Goal: Task Accomplishment & Management: Complete application form

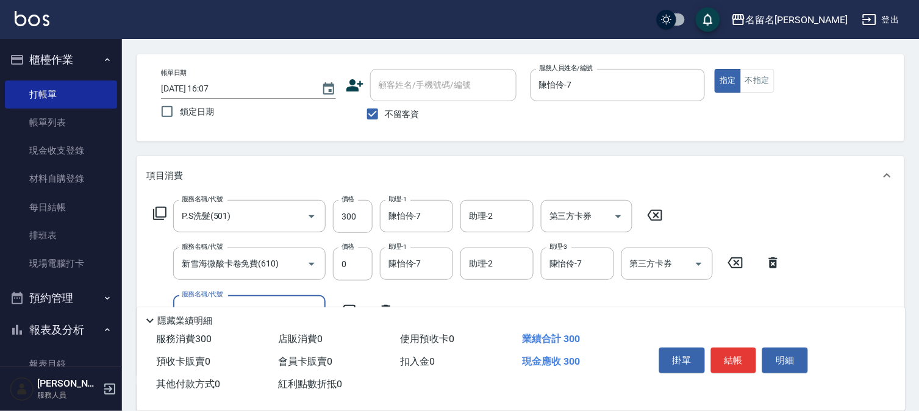
scroll to position [68, 0]
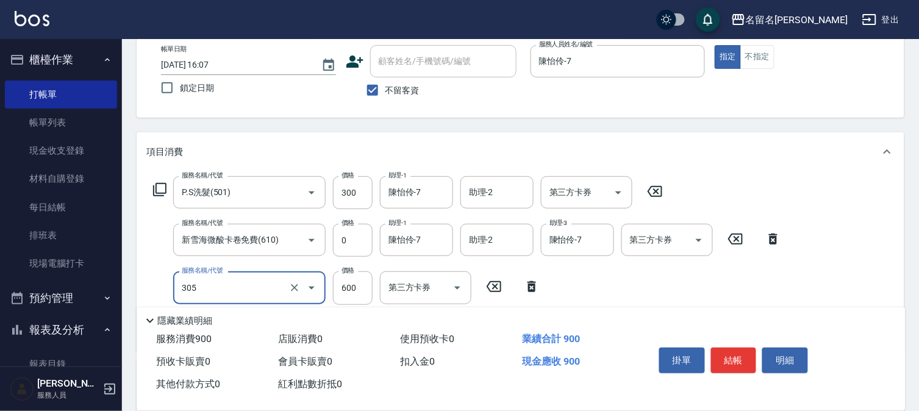
type input "洗+剪(一般)(305)"
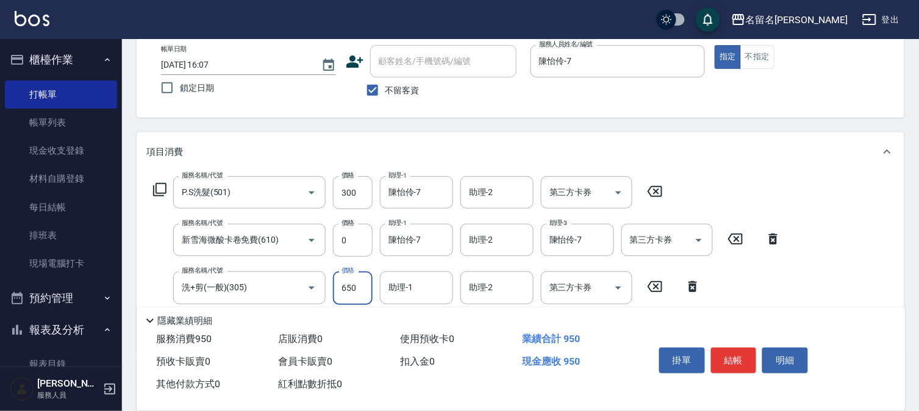
type input "650"
type input "陳怡伶-7"
click at [739, 356] on button "結帳" at bounding box center [734, 361] width 46 height 26
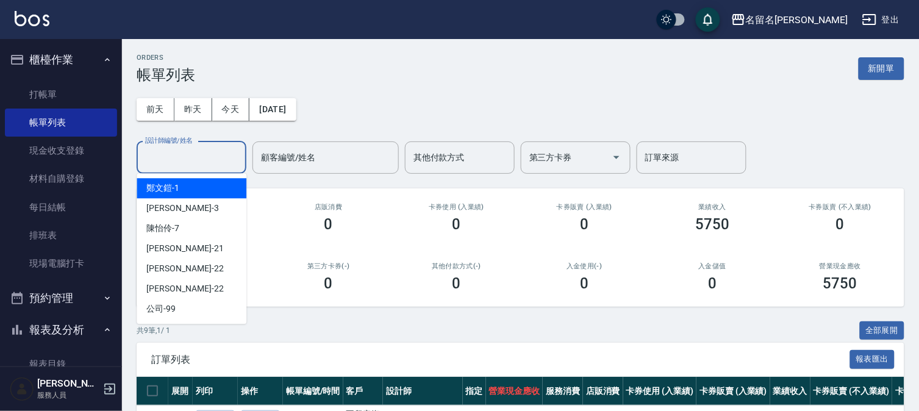
click at [160, 151] on input "設計師編號/姓名" at bounding box center [191, 157] width 99 height 21
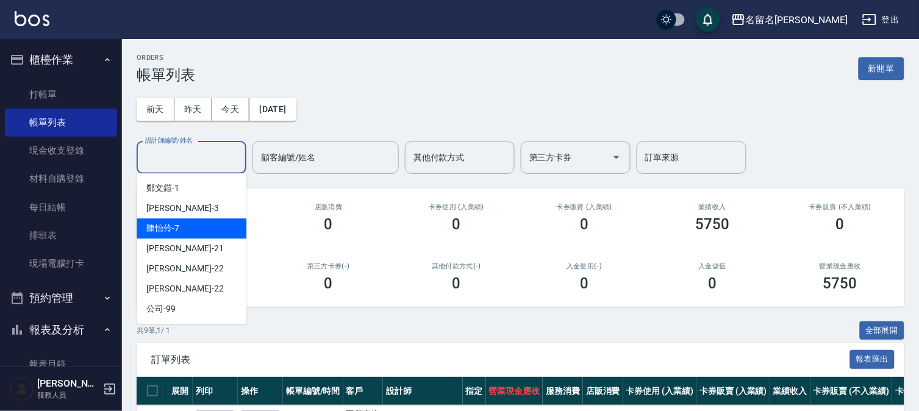
click at [199, 230] on div "陳怡伶 -7" at bounding box center [192, 228] width 110 height 20
type input "陳怡伶-7"
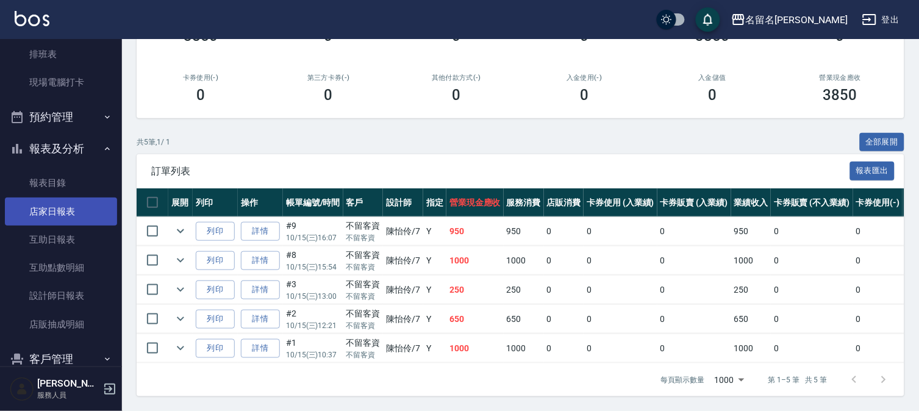
scroll to position [234, 0]
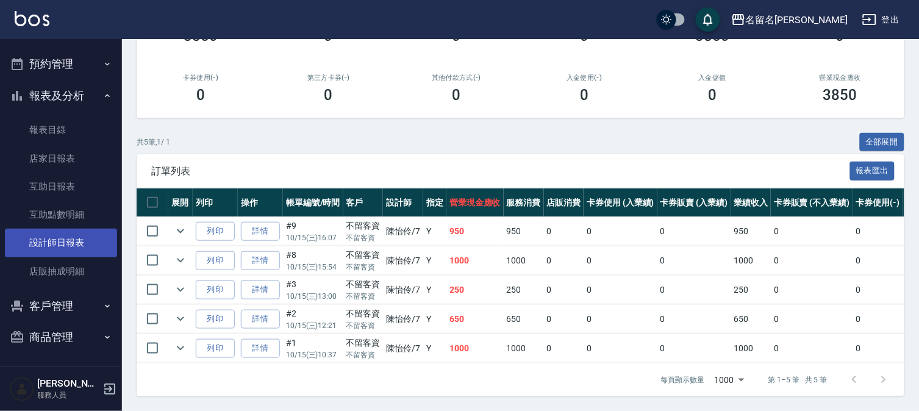
click at [65, 240] on link "設計師日報表" at bounding box center [61, 243] width 112 height 28
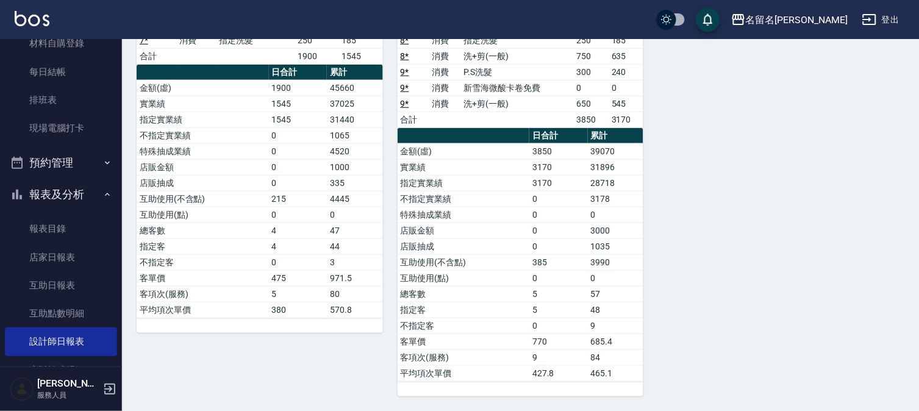
scroll to position [31, 0]
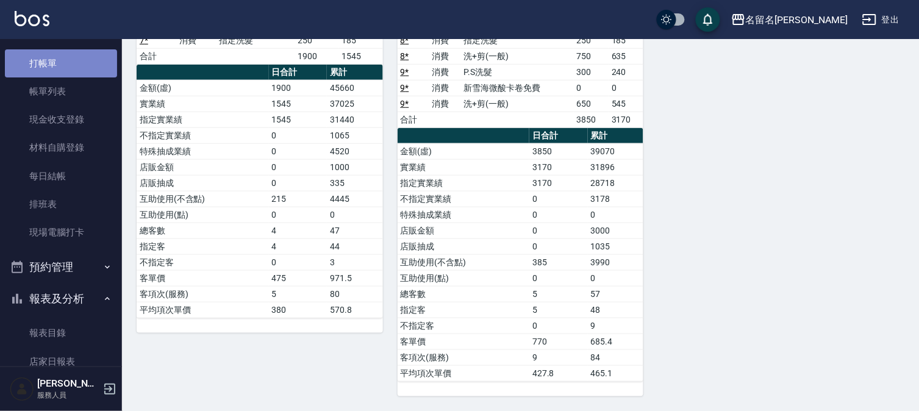
click at [78, 65] on link "打帳單" at bounding box center [61, 63] width 112 height 28
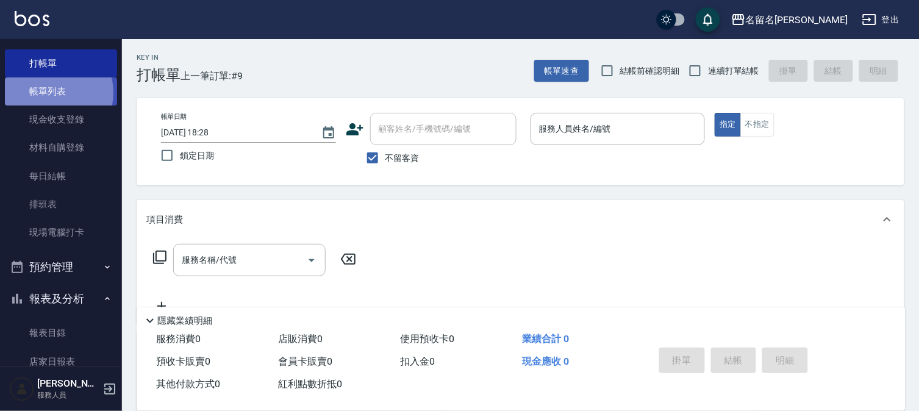
click at [48, 93] on link "帳單列表" at bounding box center [61, 91] width 112 height 28
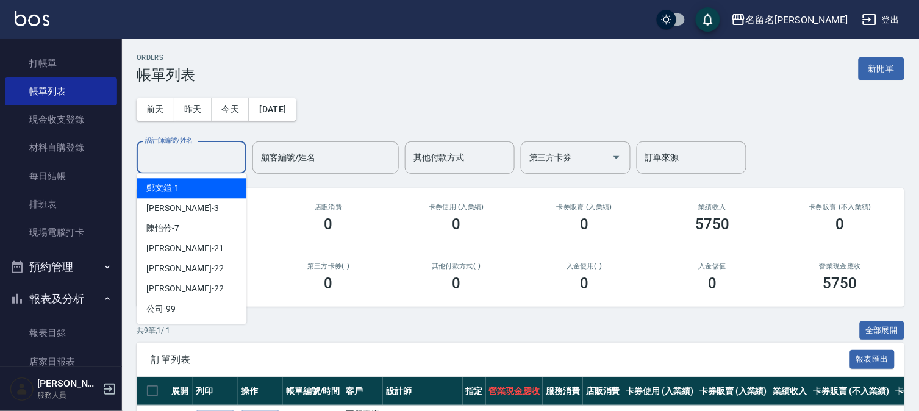
drag, startPoint x: 199, startPoint y: 163, endPoint x: 202, endPoint y: 192, distance: 28.8
click at [201, 172] on div "設計師編號/姓名" at bounding box center [192, 158] width 110 height 32
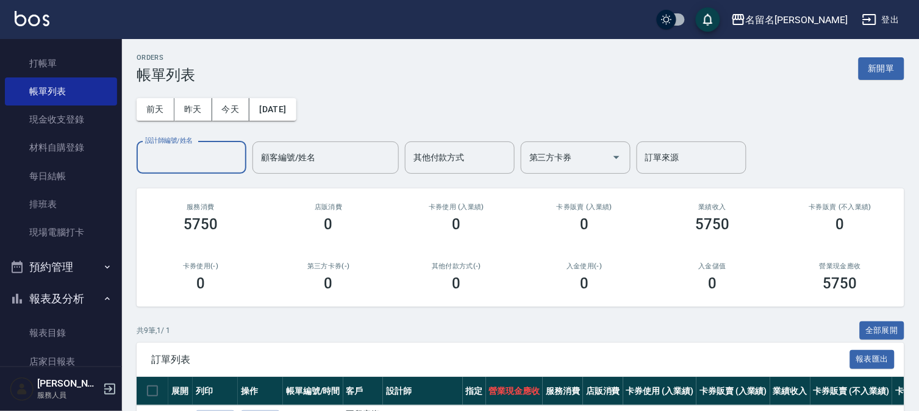
click at [162, 157] on input "設計師編號/姓名" at bounding box center [191, 157] width 99 height 21
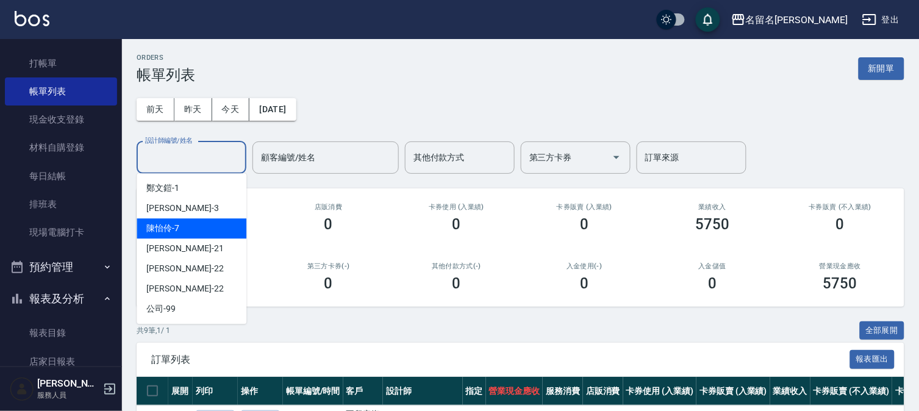
drag, startPoint x: 165, startPoint y: 218, endPoint x: 157, endPoint y: 153, distance: 66.4
click at [157, 153] on input "設計師編號/姓名" at bounding box center [191, 157] width 99 height 21
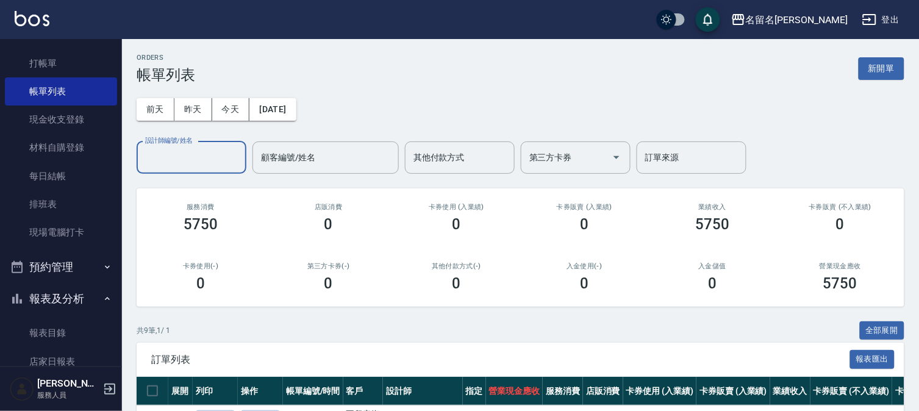
drag, startPoint x: 183, startPoint y: 157, endPoint x: 188, endPoint y: 172, distance: 16.0
click at [185, 162] on input "設計師編號/姓名" at bounding box center [191, 157] width 99 height 21
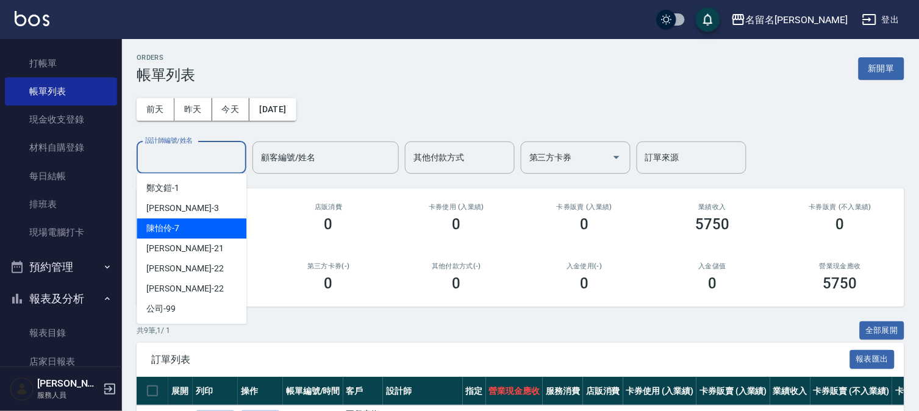
click at [196, 223] on div "陳怡伶 -7" at bounding box center [192, 228] width 110 height 20
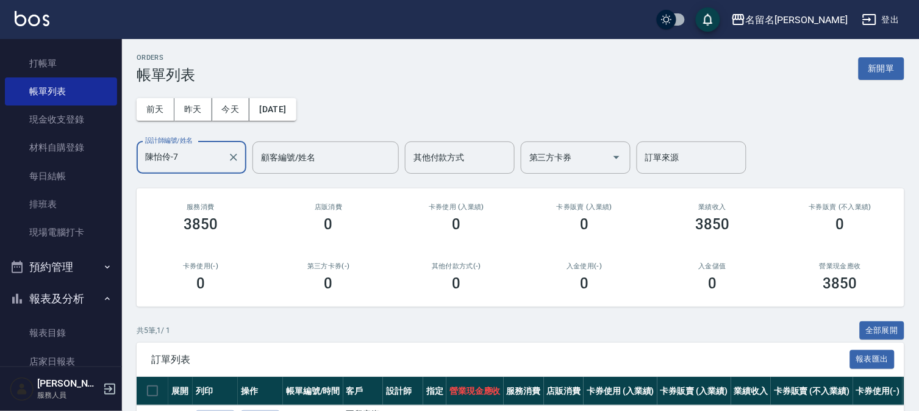
click at [197, 160] on input "陳怡伶-7" at bounding box center [182, 157] width 81 height 21
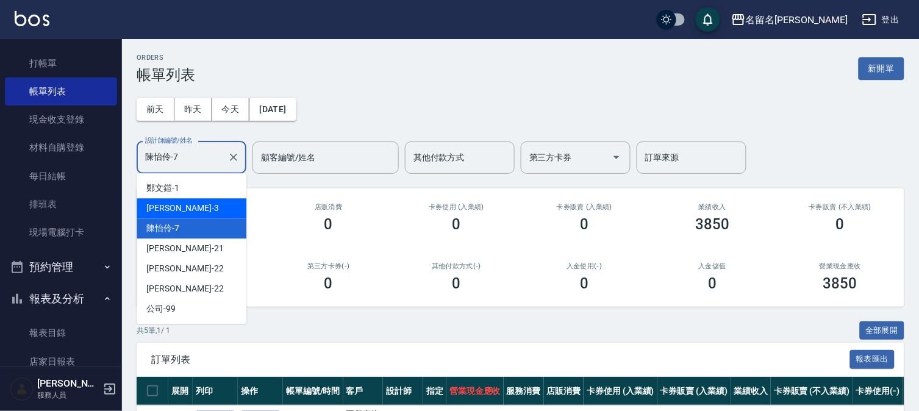
click at [196, 207] on div "[PERSON_NAME]-3" at bounding box center [192, 208] width 110 height 20
type input "[PERSON_NAME]-3"
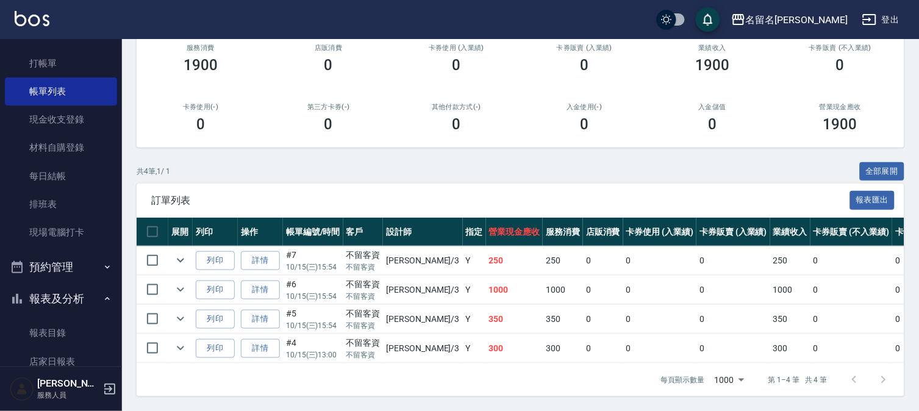
scroll to position [169, 0]
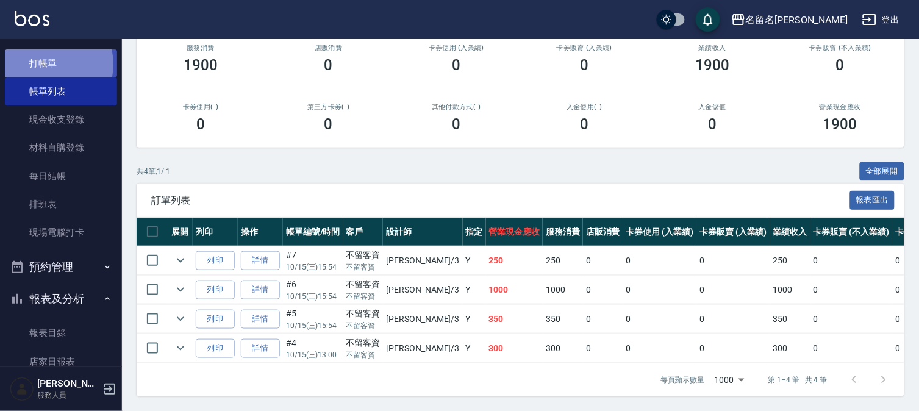
click at [50, 64] on link "打帳單" at bounding box center [61, 63] width 112 height 28
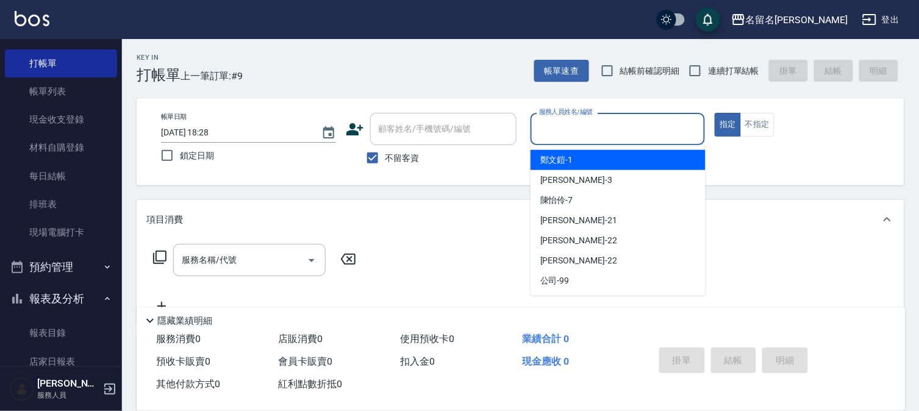
click at [553, 120] on input "服務人員姓名/編號" at bounding box center [618, 128] width 164 height 21
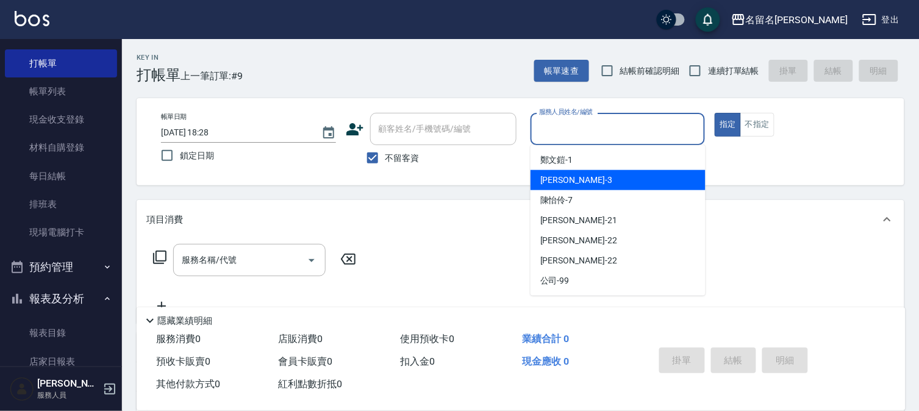
drag, startPoint x: 545, startPoint y: 173, endPoint x: 492, endPoint y: 187, distance: 55.5
click at [546, 173] on div "[PERSON_NAME]-3" at bounding box center [618, 180] width 175 height 20
type input "[PERSON_NAME]-3"
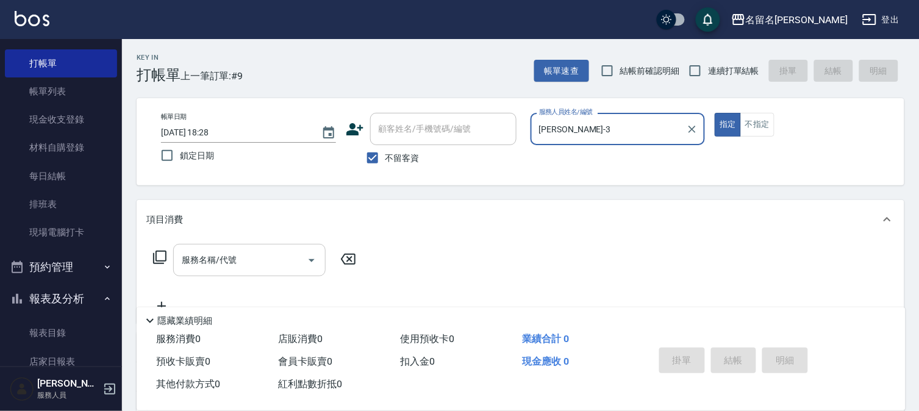
click at [270, 264] on input "服務名稱/代號" at bounding box center [240, 259] width 123 height 21
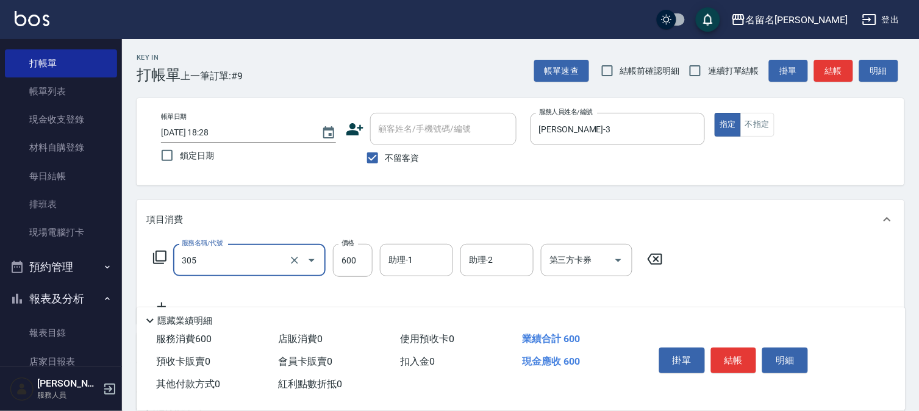
type input "洗+剪(一般)(305)"
type input "650"
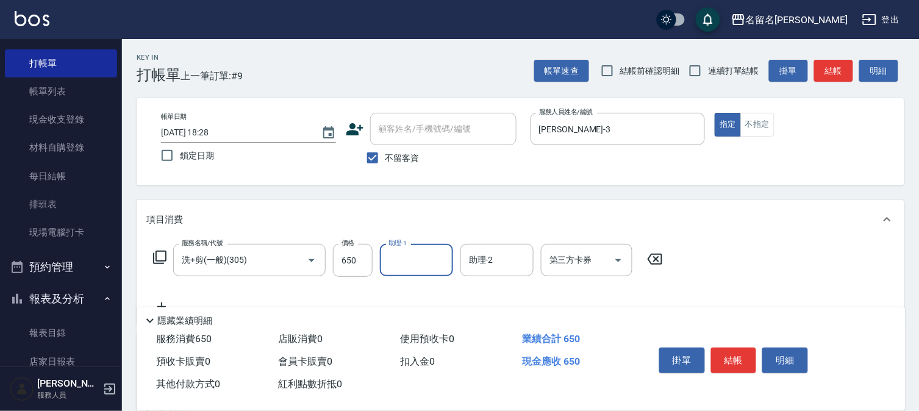
drag, startPoint x: 423, startPoint y: 251, endPoint x: 416, endPoint y: 229, distance: 22.4
click at [421, 246] on div "助理-1" at bounding box center [416, 260] width 73 height 32
click at [425, 248] on div "助理-1" at bounding box center [416, 260] width 73 height 32
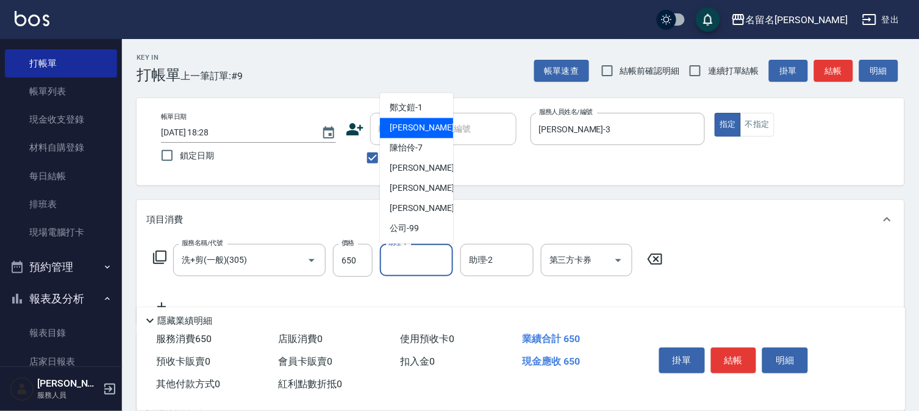
click at [403, 134] on span "[PERSON_NAME]-3" at bounding box center [426, 128] width 72 height 13
type input "[PERSON_NAME]-3"
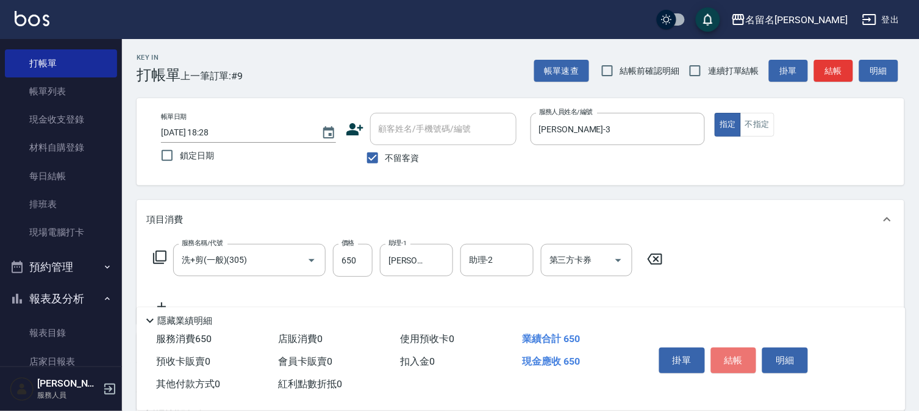
click at [720, 356] on button "結帳" at bounding box center [734, 361] width 46 height 26
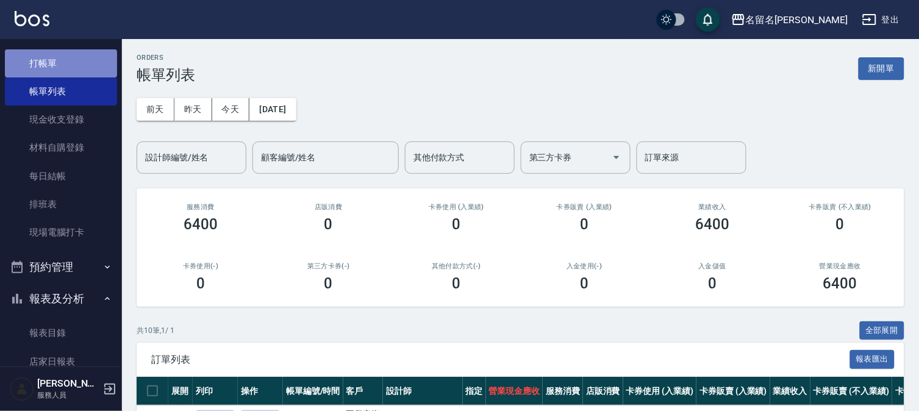
click at [68, 64] on link "打帳單" at bounding box center [61, 63] width 112 height 28
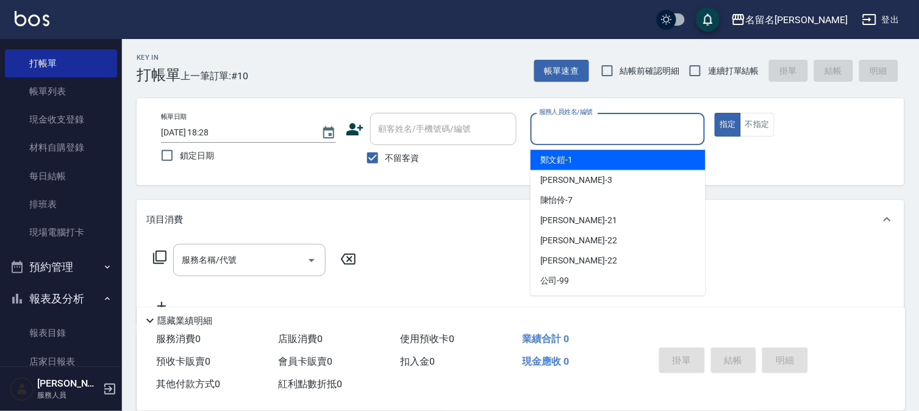
drag, startPoint x: 563, startPoint y: 132, endPoint x: 566, endPoint y: 156, distance: 23.4
click at [564, 132] on input "服務人員姓名/編號" at bounding box center [618, 128] width 164 height 21
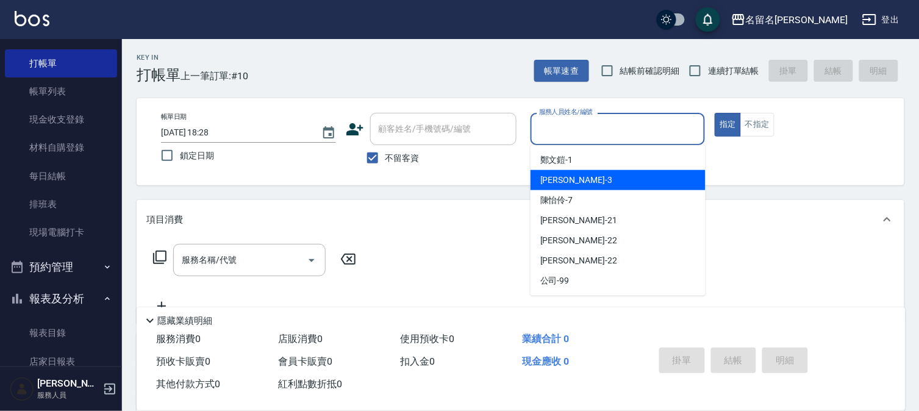
drag, startPoint x: 555, startPoint y: 179, endPoint x: 519, endPoint y: 181, distance: 36.6
click at [553, 179] on span "[PERSON_NAME]-3" at bounding box center [576, 180] width 72 height 13
type input "[PERSON_NAME]-3"
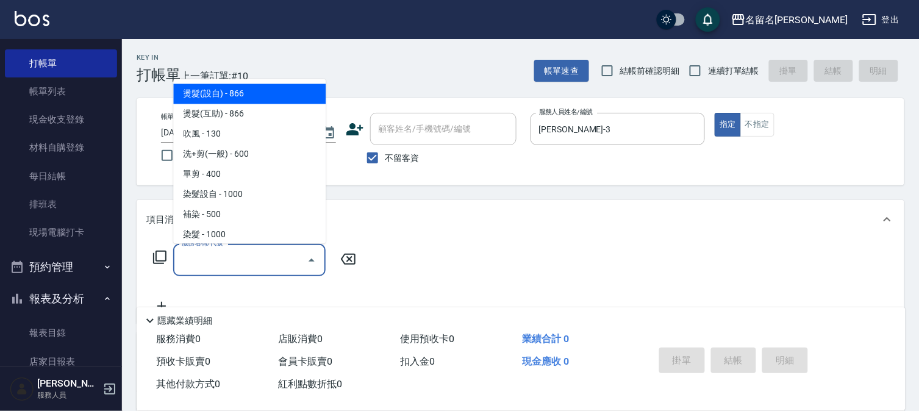
click at [250, 251] on input "服務名稱/代號" at bounding box center [240, 259] width 123 height 21
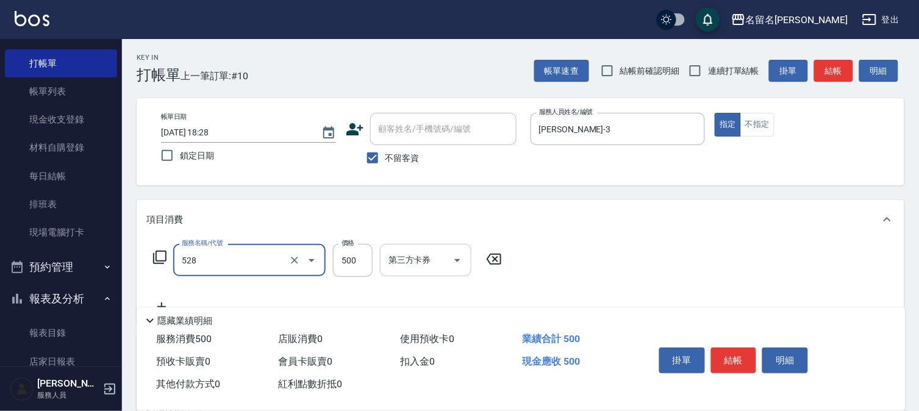
type input "頭皮養護B(528)"
click at [425, 264] on input "第三方卡券" at bounding box center [417, 259] width 62 height 21
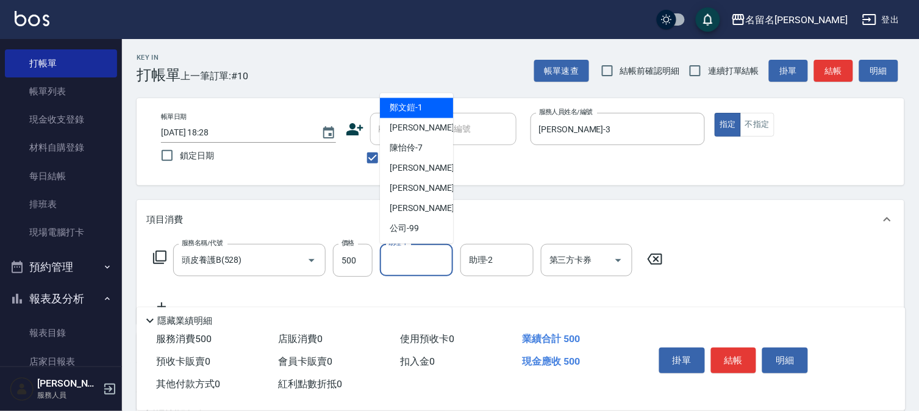
click at [404, 260] on input "助理-1" at bounding box center [417, 259] width 62 height 21
drag, startPoint x: 411, startPoint y: 130, endPoint x: 611, endPoint y: 229, distance: 223.2
click at [411, 129] on span "[PERSON_NAME]-3" at bounding box center [426, 128] width 72 height 13
type input "[PERSON_NAME]-3"
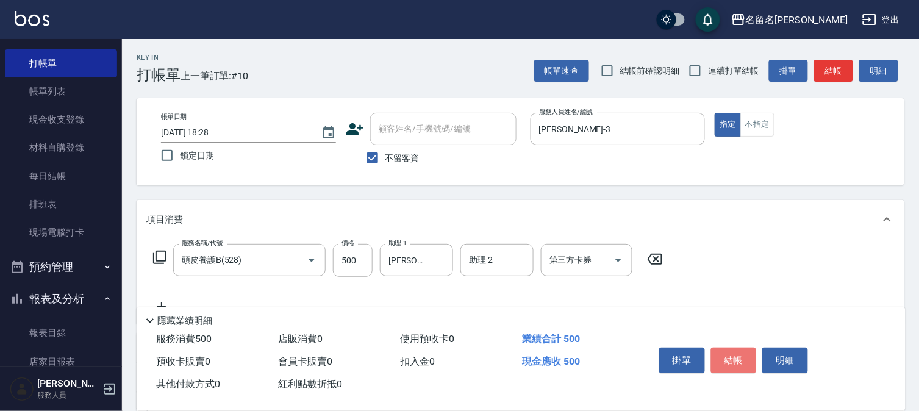
click at [730, 356] on button "結帳" at bounding box center [734, 361] width 46 height 26
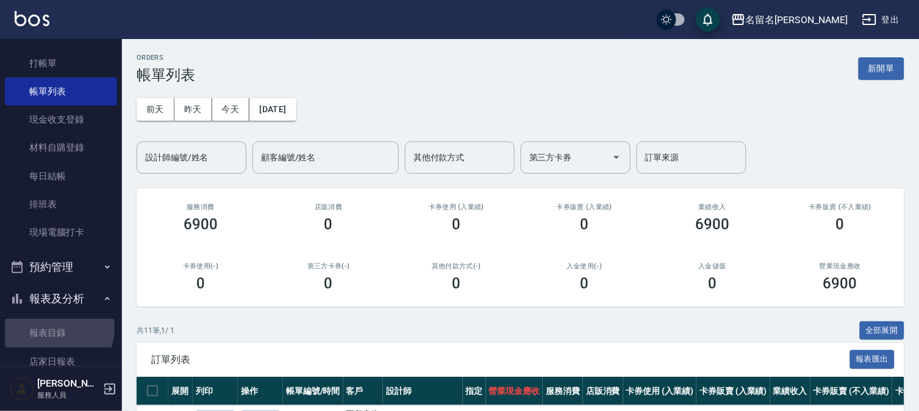
drag, startPoint x: 53, startPoint y: 328, endPoint x: 51, endPoint y: 313, distance: 15.4
click at [51, 328] on link "報表目錄" at bounding box center [61, 333] width 112 height 28
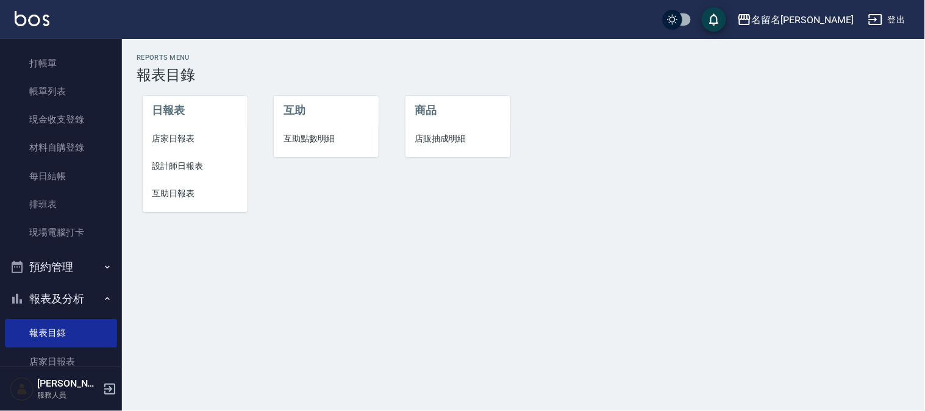
click at [187, 168] on span "設計師日報表" at bounding box center [195, 166] width 85 height 13
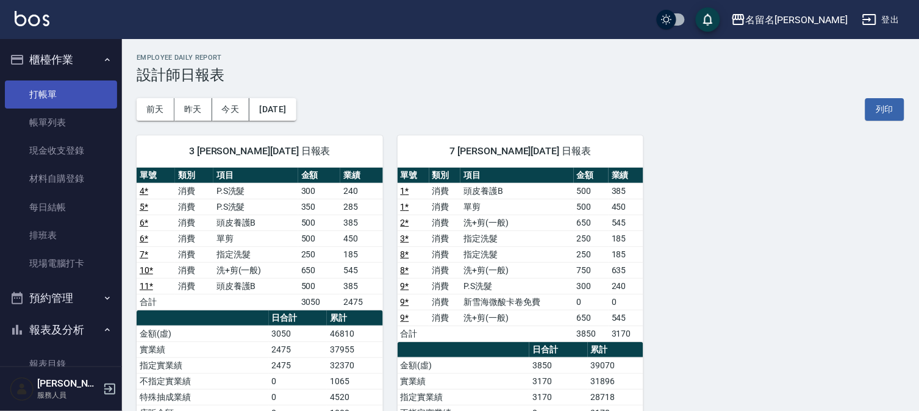
click at [55, 93] on link "打帳單" at bounding box center [61, 95] width 112 height 28
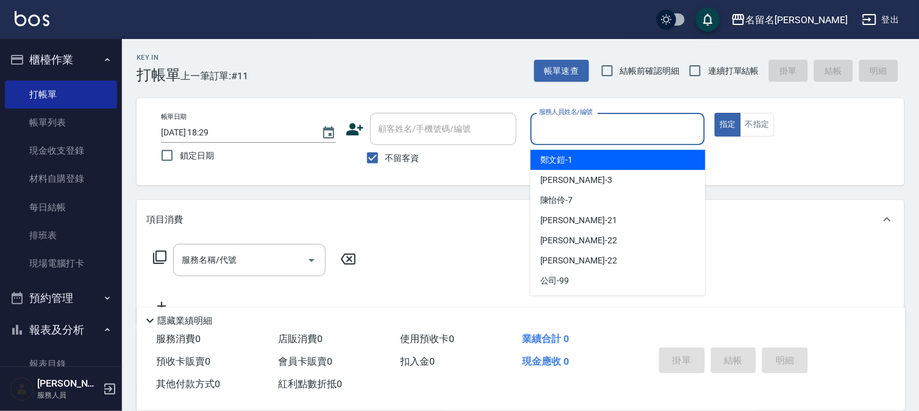
drag, startPoint x: 630, startPoint y: 131, endPoint x: 633, endPoint y: 138, distance: 8.2
click at [630, 132] on input "服務人員姓名/編號" at bounding box center [618, 128] width 164 height 21
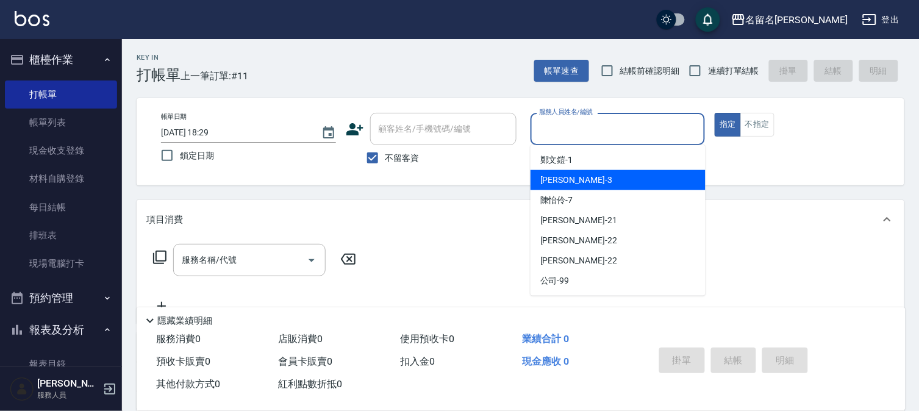
click at [616, 173] on div "[PERSON_NAME]-3" at bounding box center [618, 180] width 175 height 20
type input "[PERSON_NAME]-3"
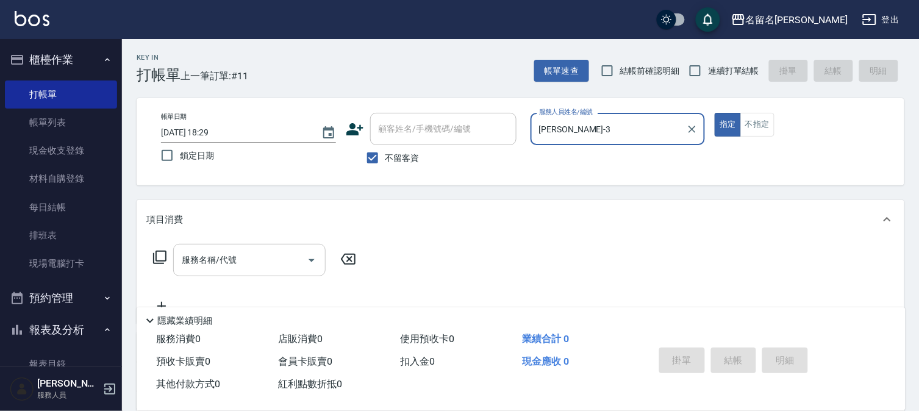
click at [276, 264] on input "服務名稱/代號" at bounding box center [240, 259] width 123 height 21
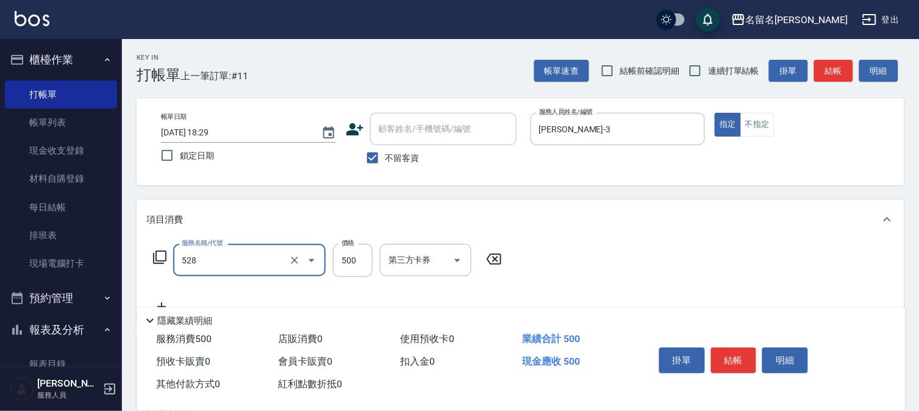
type input "頭皮養護B(528)"
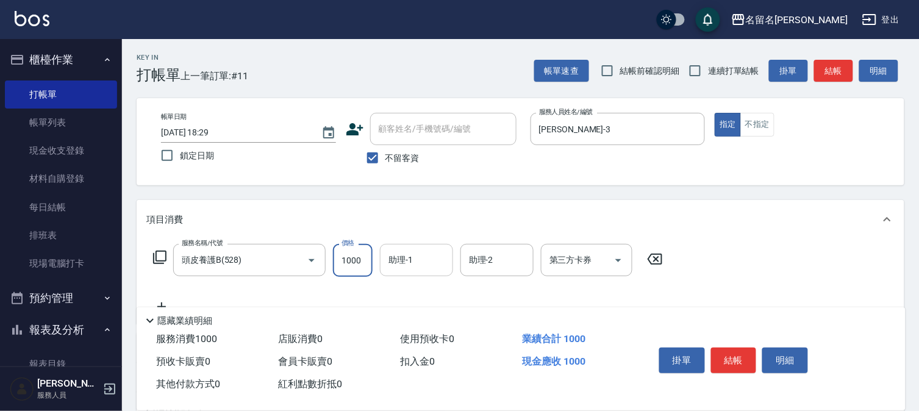
type input "1000"
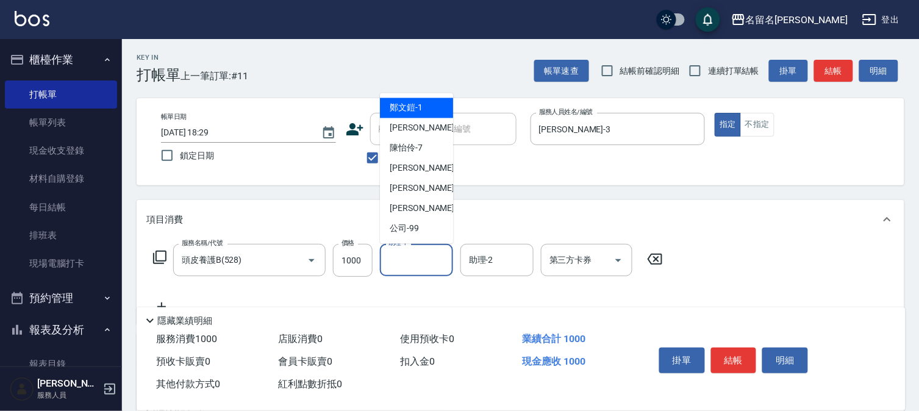
drag, startPoint x: 398, startPoint y: 260, endPoint x: 456, endPoint y: 163, distance: 112.7
click at [401, 257] on input "助理-1" at bounding box center [417, 259] width 62 height 21
click at [440, 129] on div "[PERSON_NAME]-3" at bounding box center [416, 128] width 73 height 20
type input "[PERSON_NAME]-3"
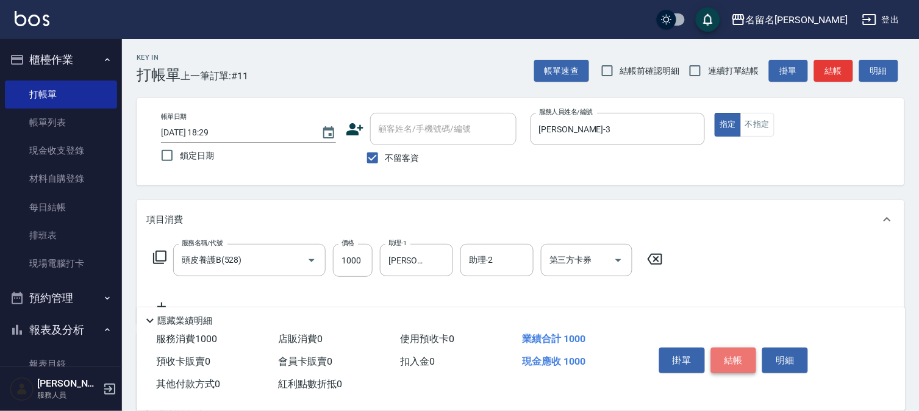
click at [728, 355] on button "結帳" at bounding box center [734, 361] width 46 height 26
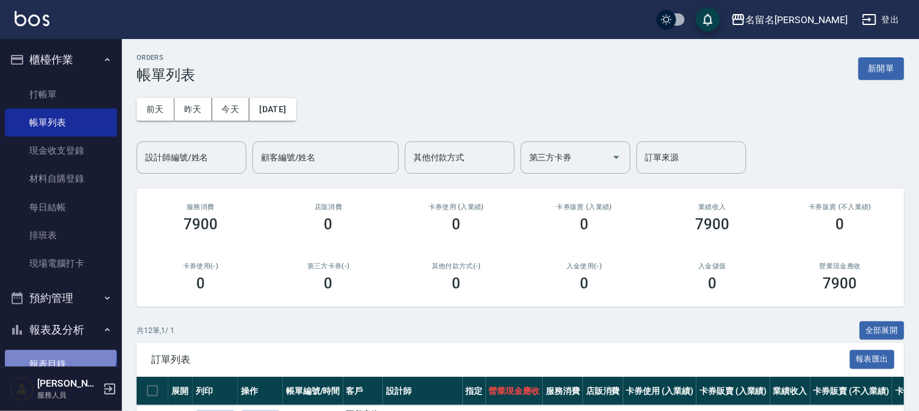
click at [58, 356] on link "報表目錄" at bounding box center [61, 364] width 112 height 28
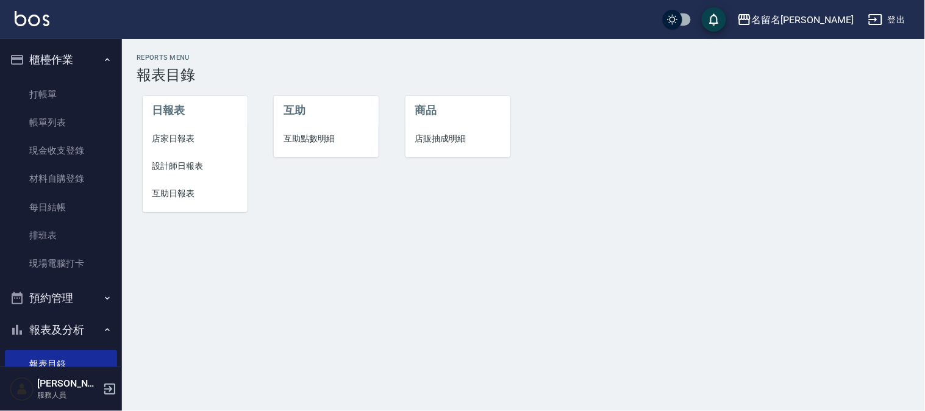
click at [179, 167] on span "設計師日報表" at bounding box center [195, 166] width 85 height 13
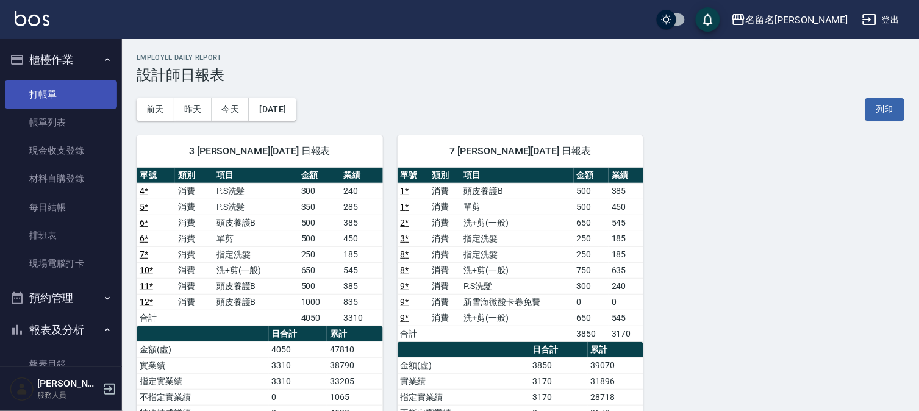
click at [71, 90] on link "打帳單" at bounding box center [61, 95] width 112 height 28
